Goal: Task Accomplishment & Management: Manage account settings

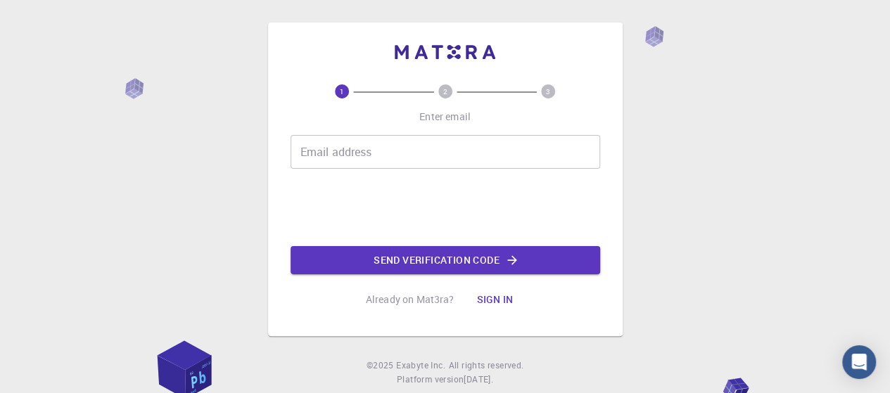
click at [326, 149] on input "Email address" at bounding box center [444, 152] width 309 height 34
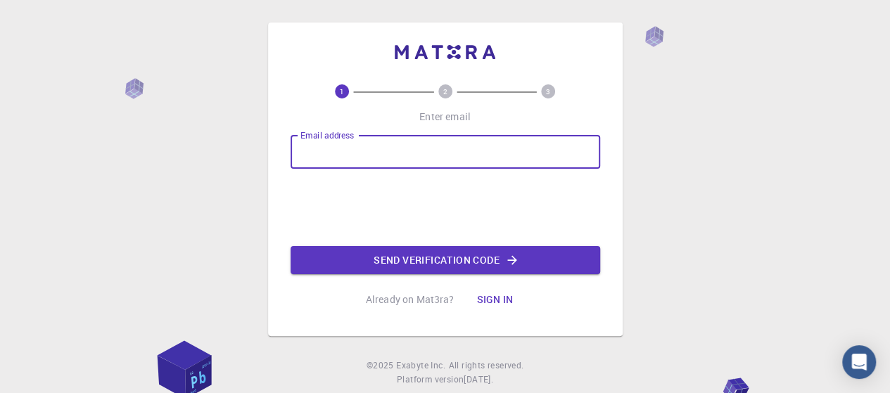
type input "[EMAIL_ADDRESS][DOMAIN_NAME]"
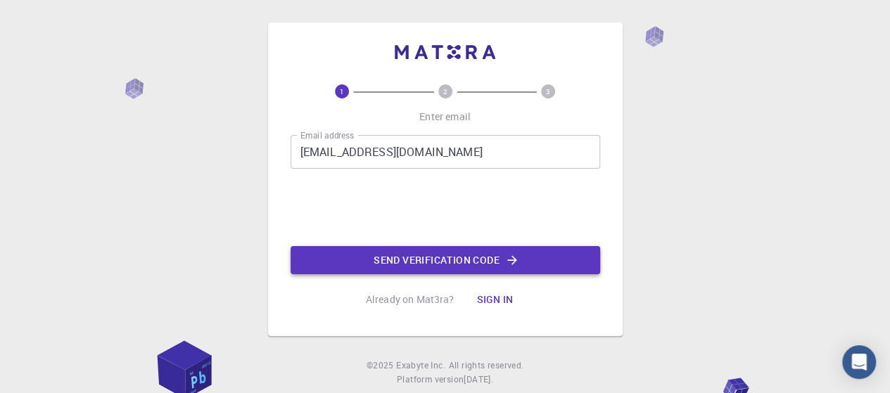
click at [430, 260] on button "Send verification code" at bounding box center [444, 260] width 309 height 28
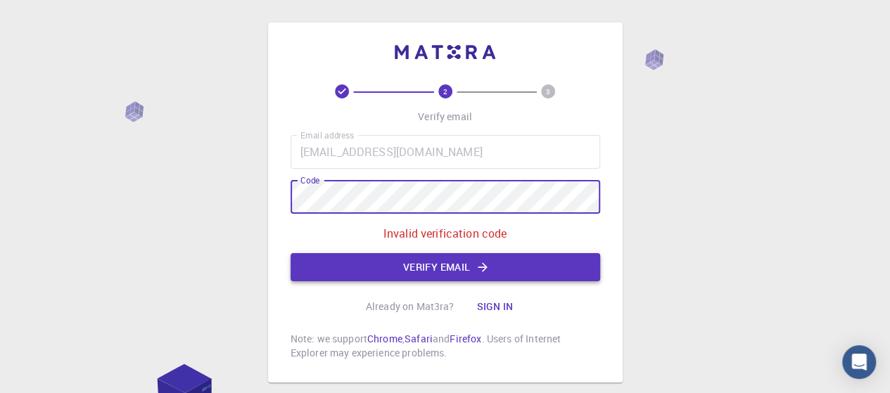
click at [435, 268] on button "Verify email" at bounding box center [444, 267] width 309 height 28
click at [424, 273] on button "Verify email" at bounding box center [444, 267] width 309 height 28
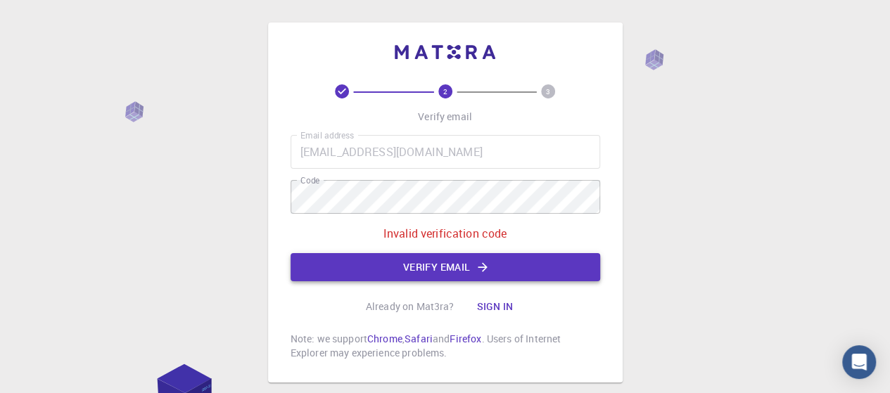
scroll to position [22, 0]
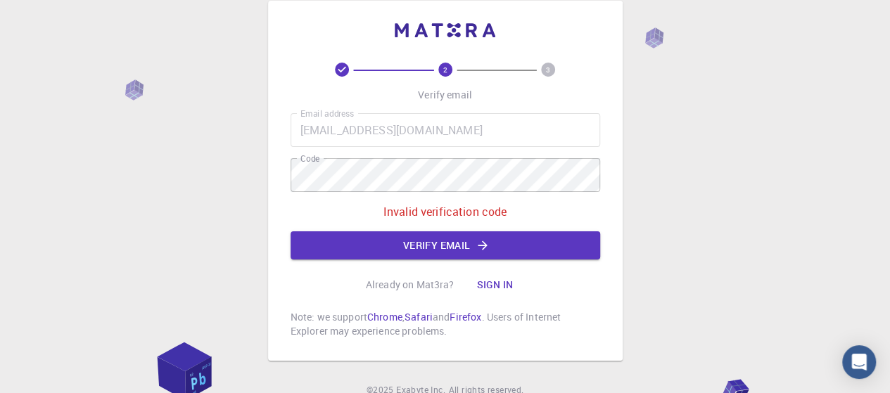
click at [494, 284] on button "Sign in" at bounding box center [494, 285] width 59 height 28
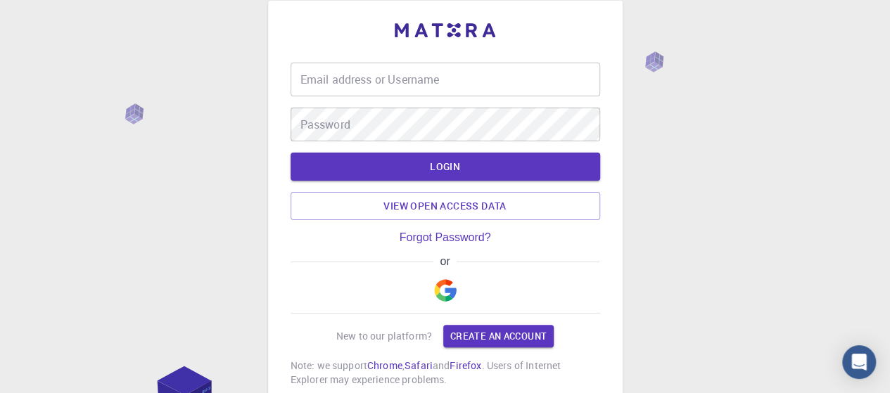
click at [386, 85] on input "Email address or Username" at bounding box center [444, 80] width 309 height 34
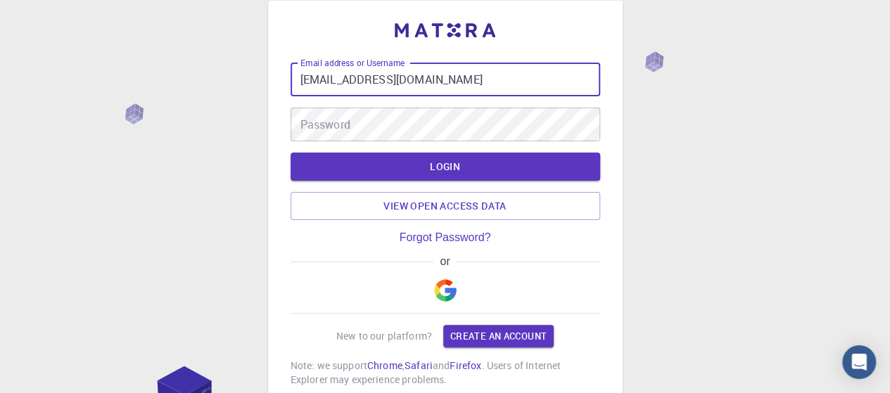
type input "[EMAIL_ADDRESS][DOMAIN_NAME]"
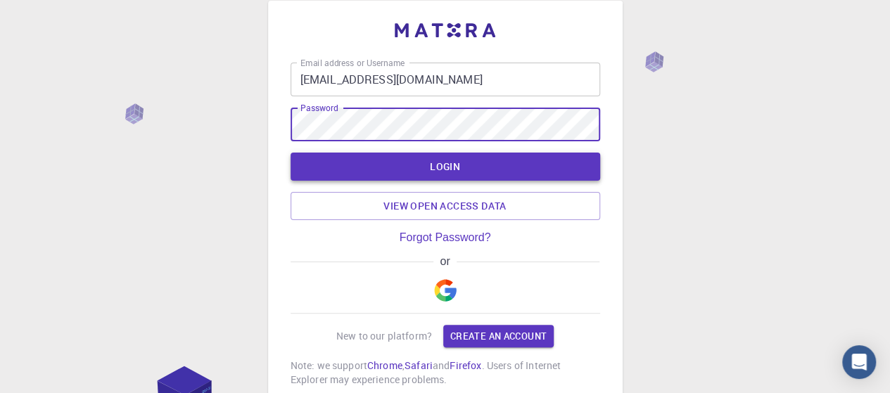
click at [381, 162] on button "LOGIN" at bounding box center [444, 167] width 309 height 28
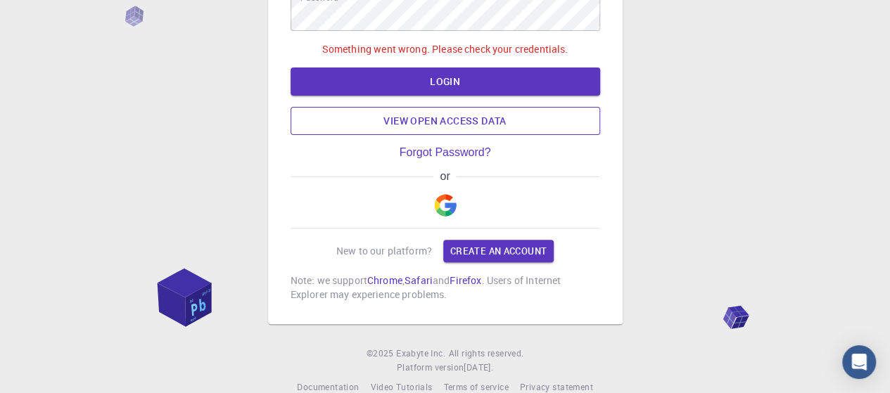
scroll to position [138, 0]
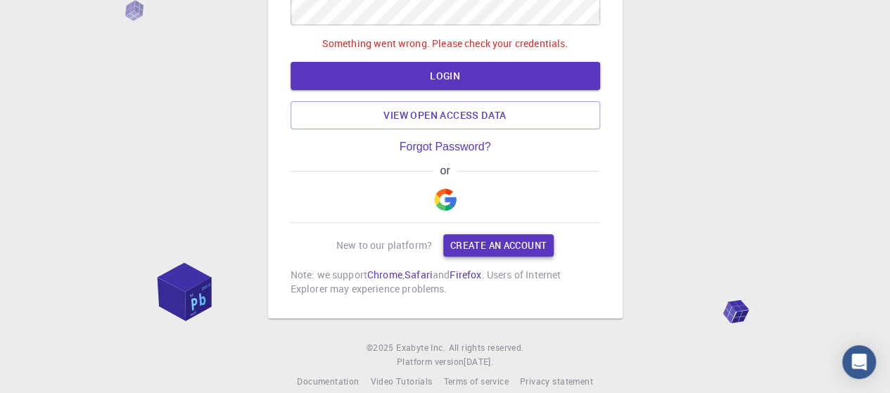
click at [482, 252] on link "Create an account" at bounding box center [498, 245] width 110 height 23
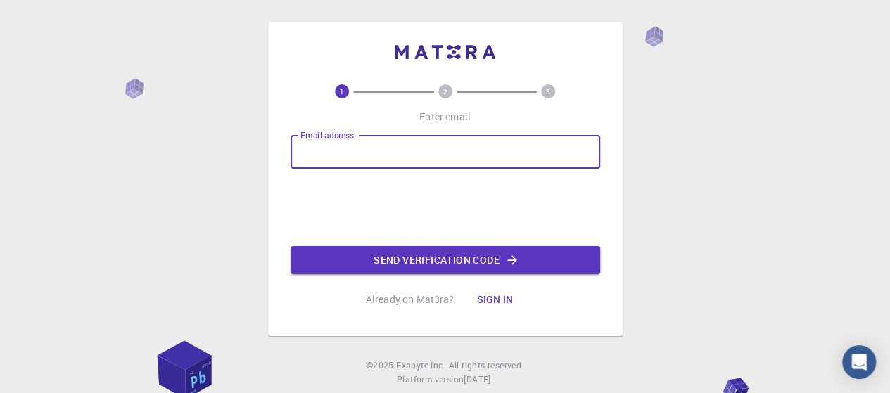
click at [381, 160] on input "Email address" at bounding box center [444, 152] width 309 height 34
type input "[EMAIL_ADDRESS][DOMAIN_NAME]"
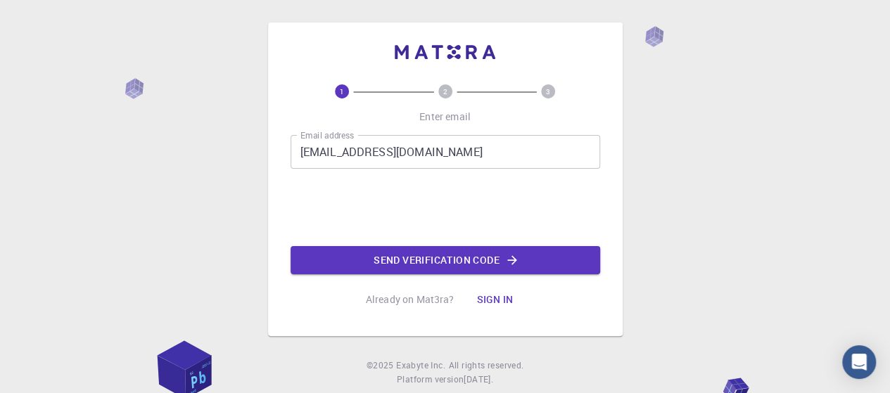
click at [480, 300] on button "Sign in" at bounding box center [494, 300] width 59 height 28
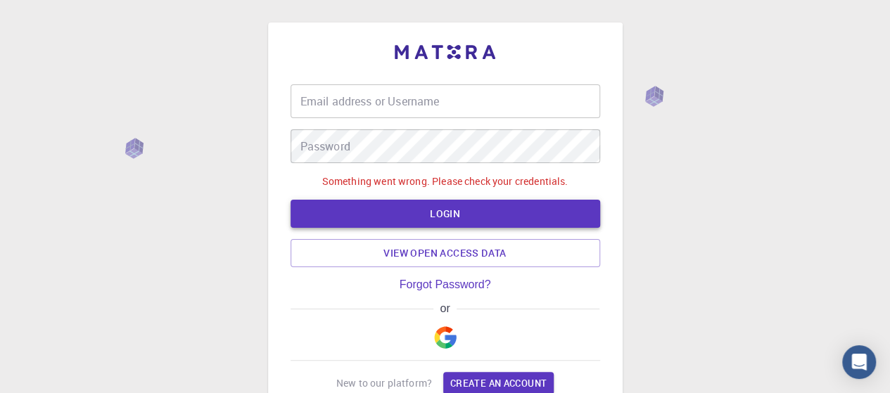
click at [452, 216] on button "LOGIN" at bounding box center [444, 214] width 309 height 28
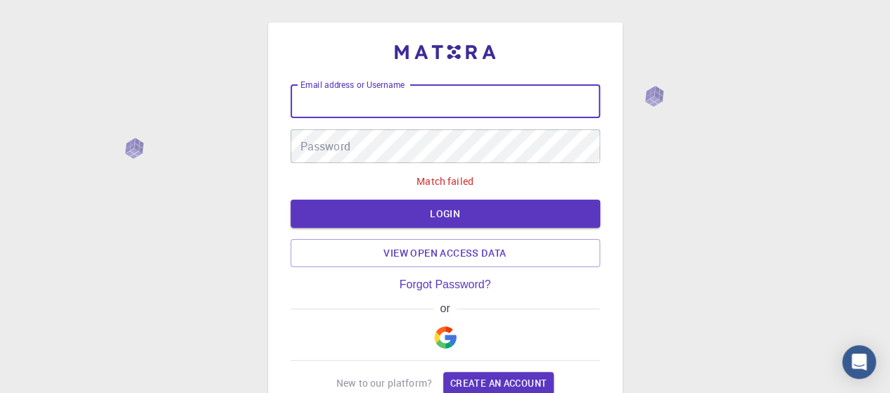
click at [397, 99] on input "Email address or Username" at bounding box center [444, 101] width 309 height 34
type input "[EMAIL_ADDRESS][DOMAIN_NAME]"
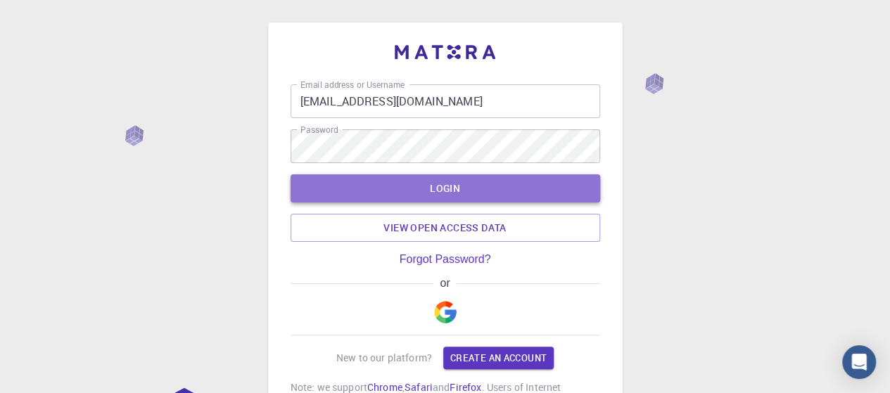
click at [402, 188] on button "LOGIN" at bounding box center [444, 188] width 309 height 28
